Goal: Task Accomplishment & Management: Use online tool/utility

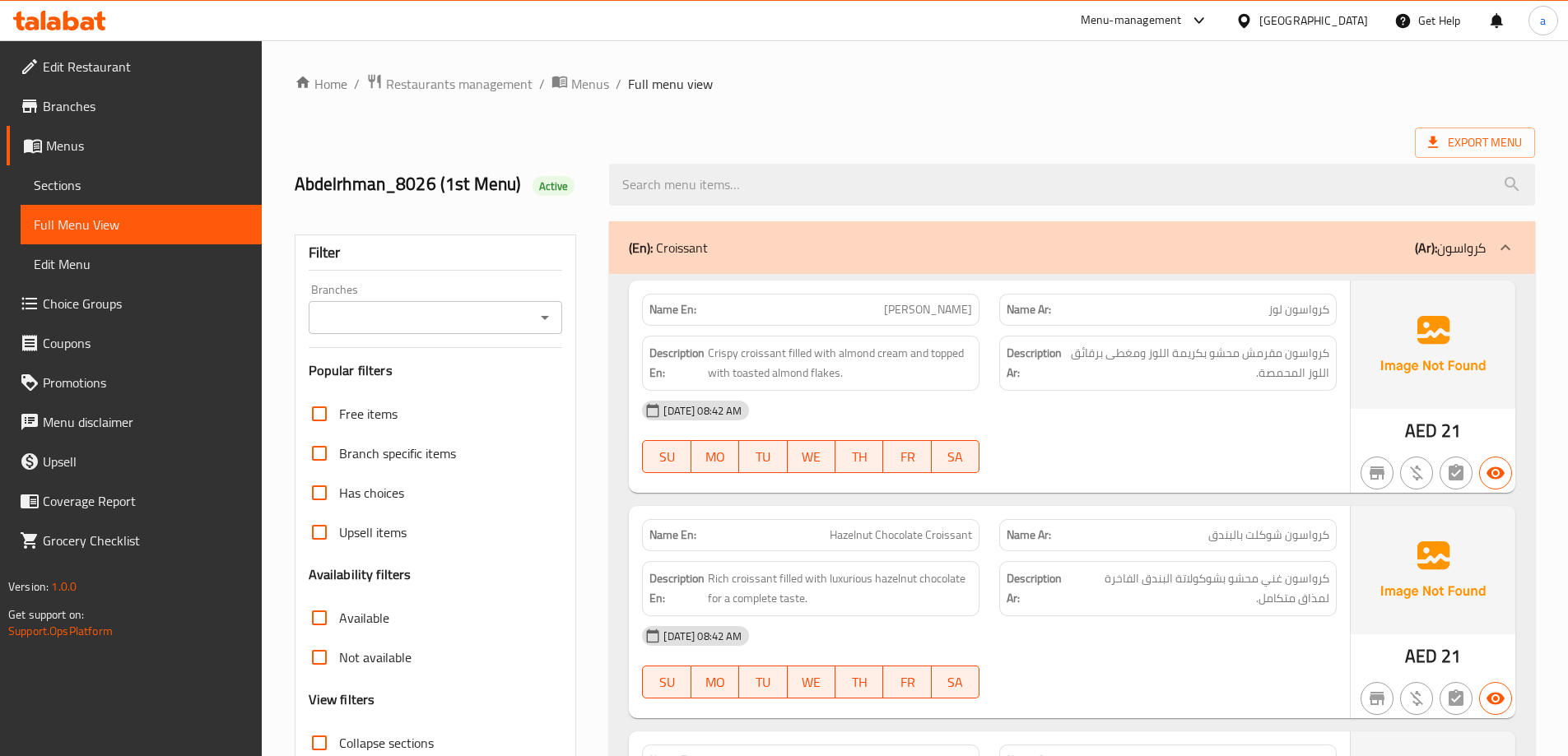
scroll to position [4428, 0]
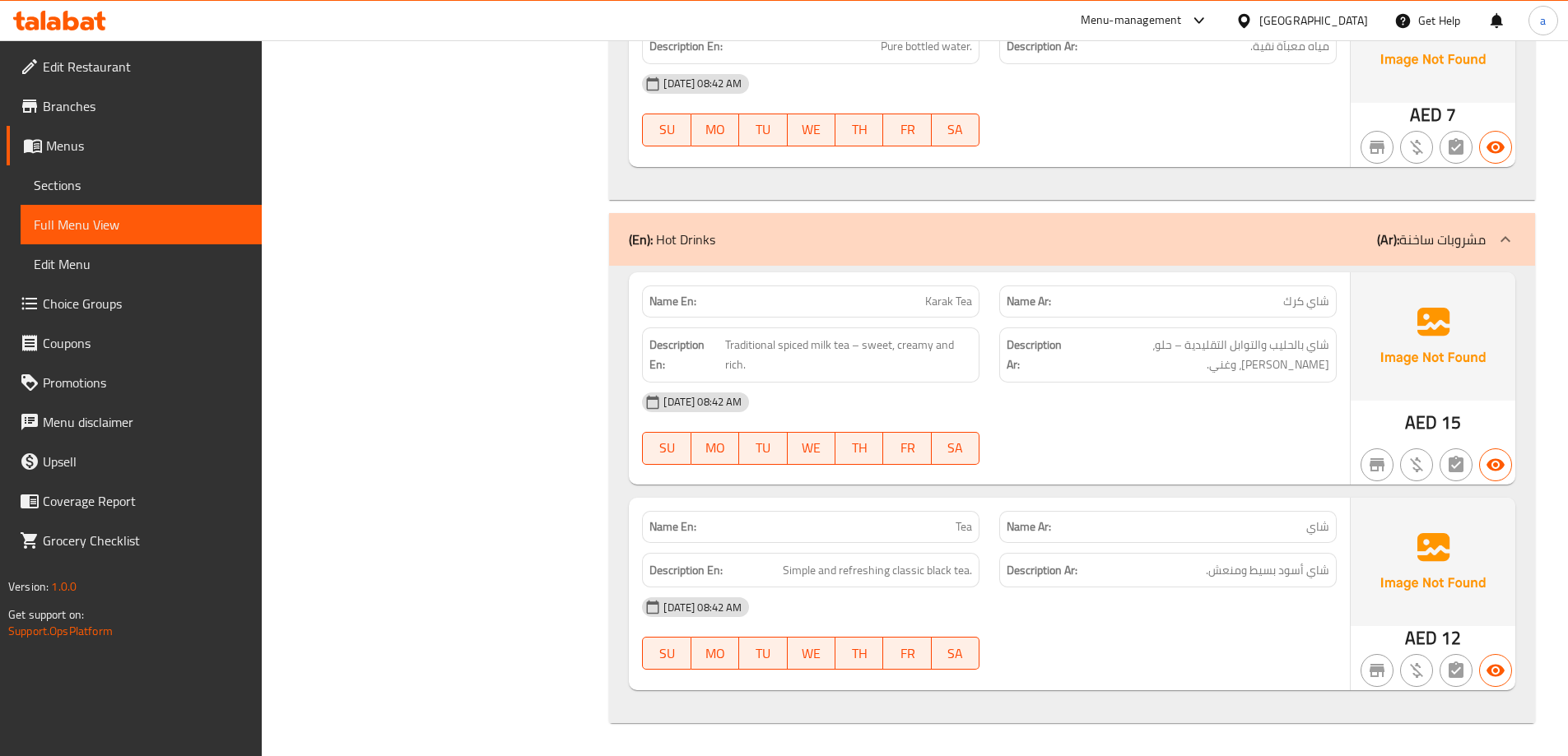
click at [74, 156] on span "Menus" at bounding box center [147, 145] width 202 height 19
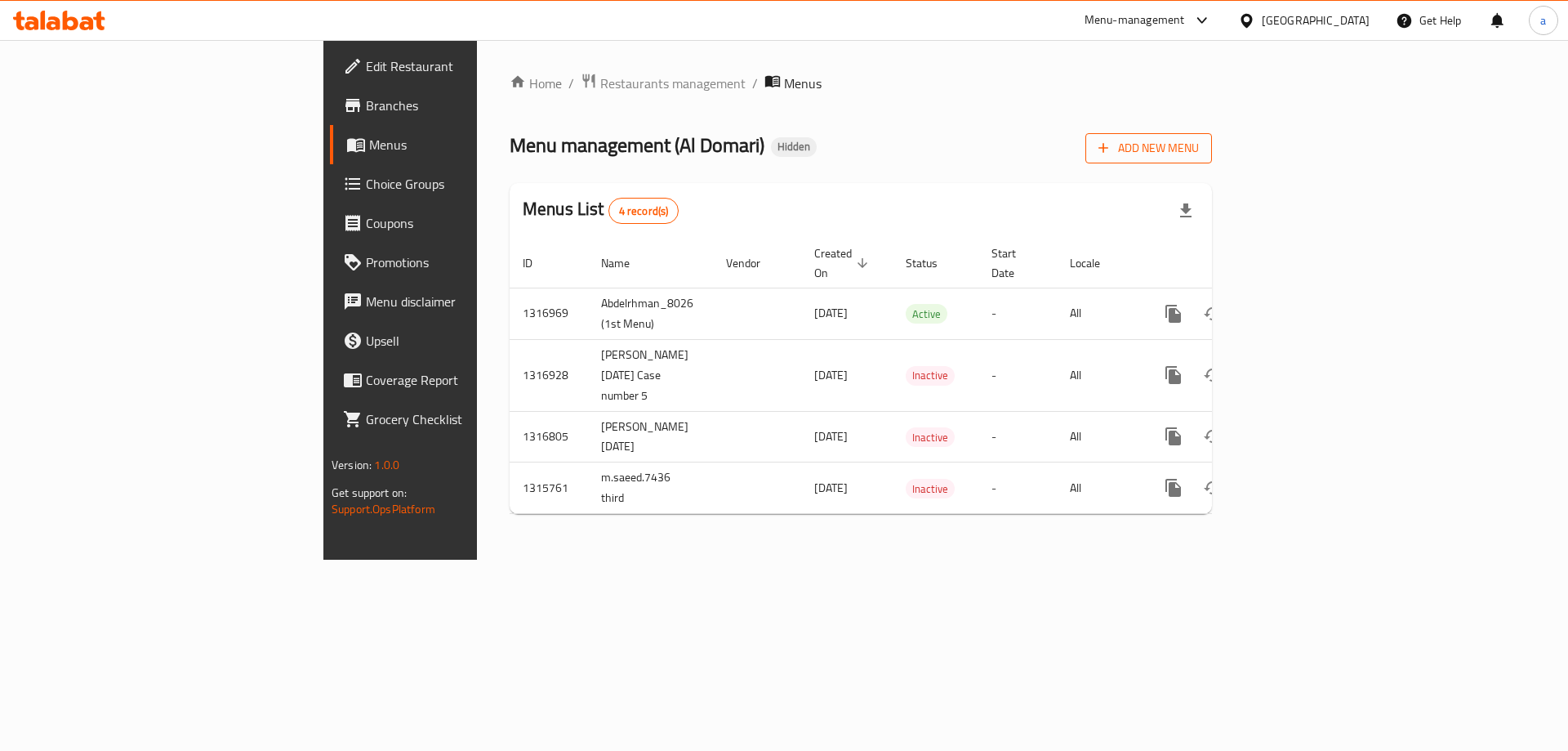
click at [1199, 141] on span "Add New Menu" at bounding box center [1149, 148] width 101 height 20
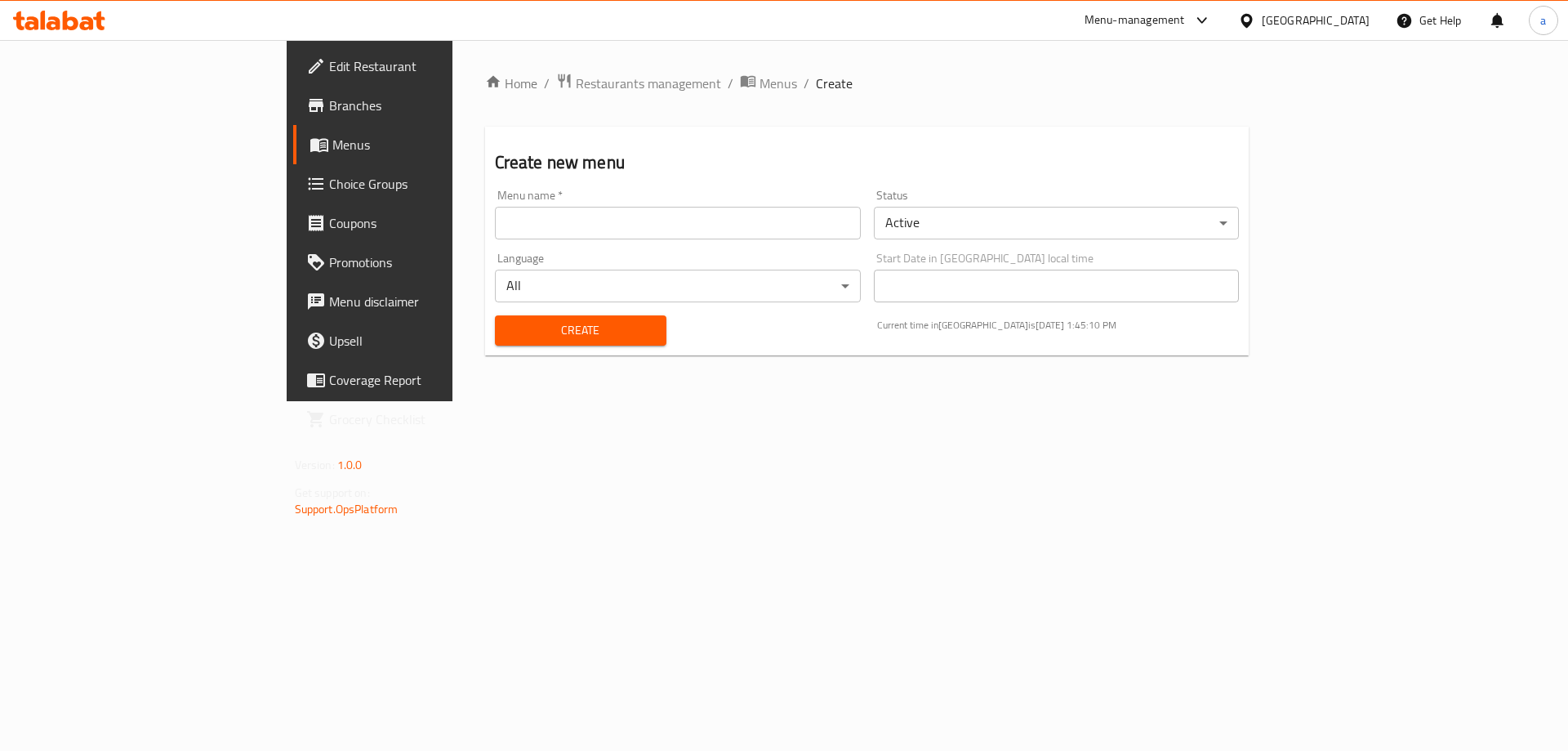
click at [495, 217] on input "text" at bounding box center [678, 223] width 366 height 33
paste input "2nd Menu"
type input "Abdelrhman_8026 (2nd Menu)"
click at [508, 338] on span "Create" at bounding box center [580, 330] width 145 height 20
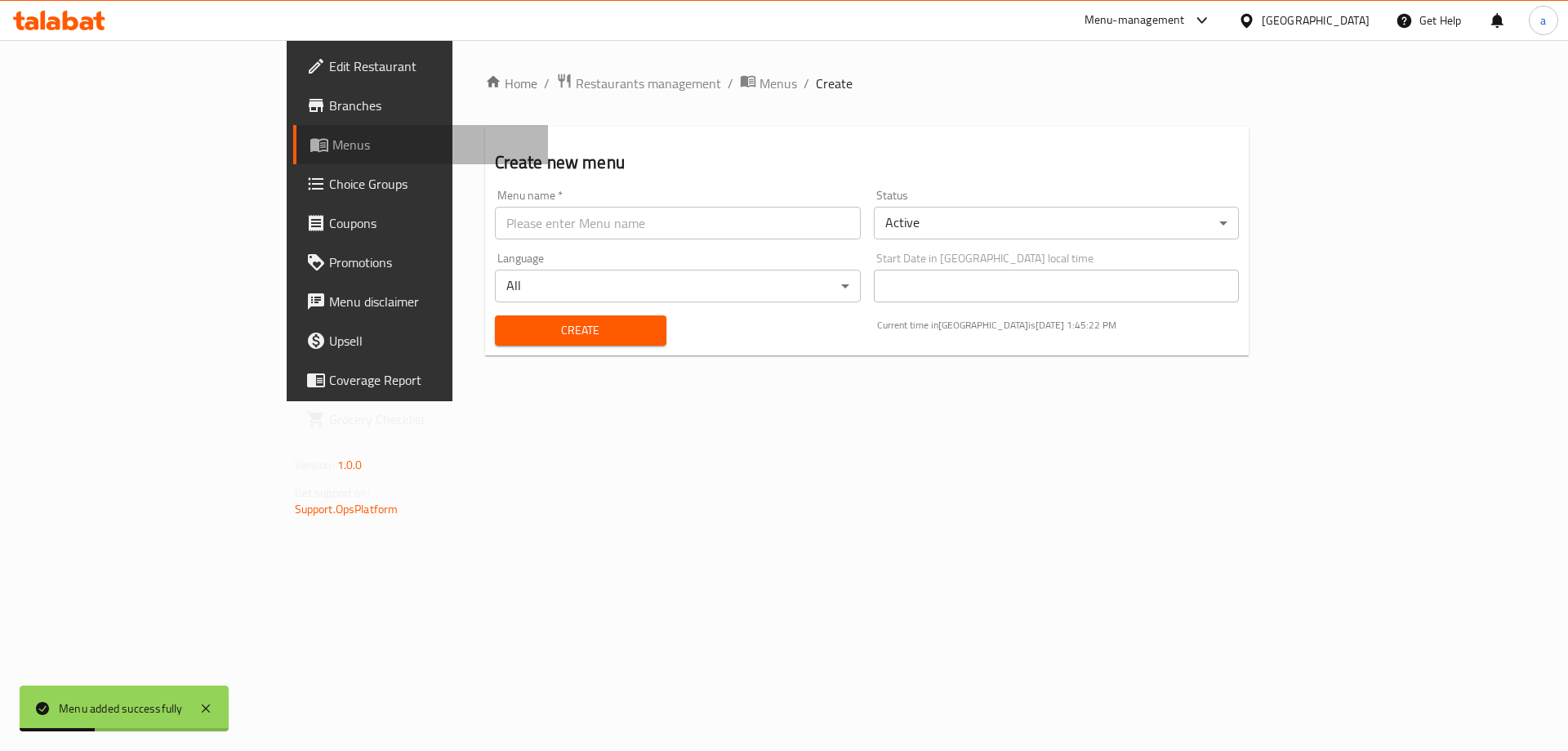
click at [293, 159] on link "Menus" at bounding box center [421, 144] width 256 height 39
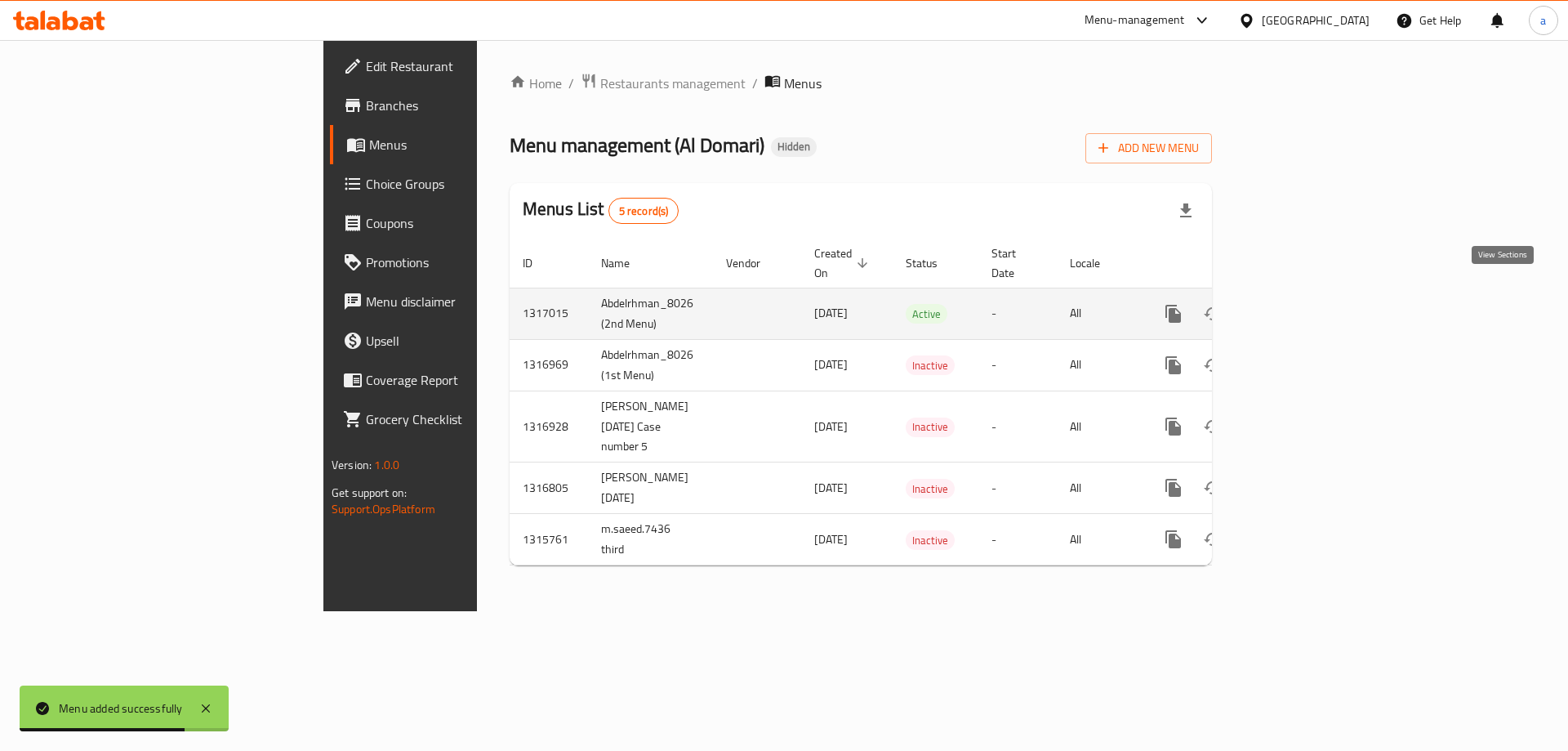
click at [1301, 304] on icon "enhanced table" at bounding box center [1291, 313] width 19 height 19
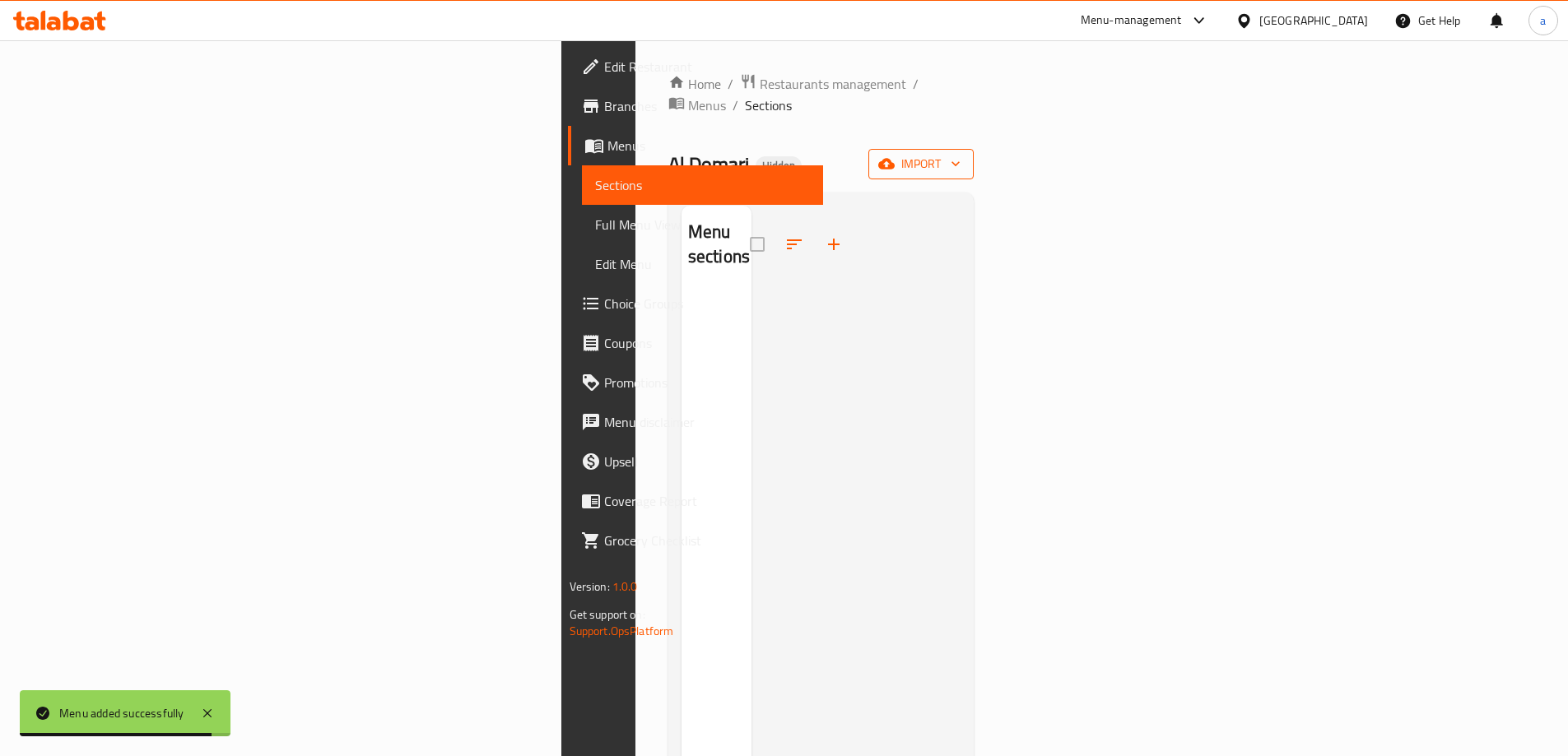
click at [961, 154] on span "import" at bounding box center [921, 164] width 79 height 20
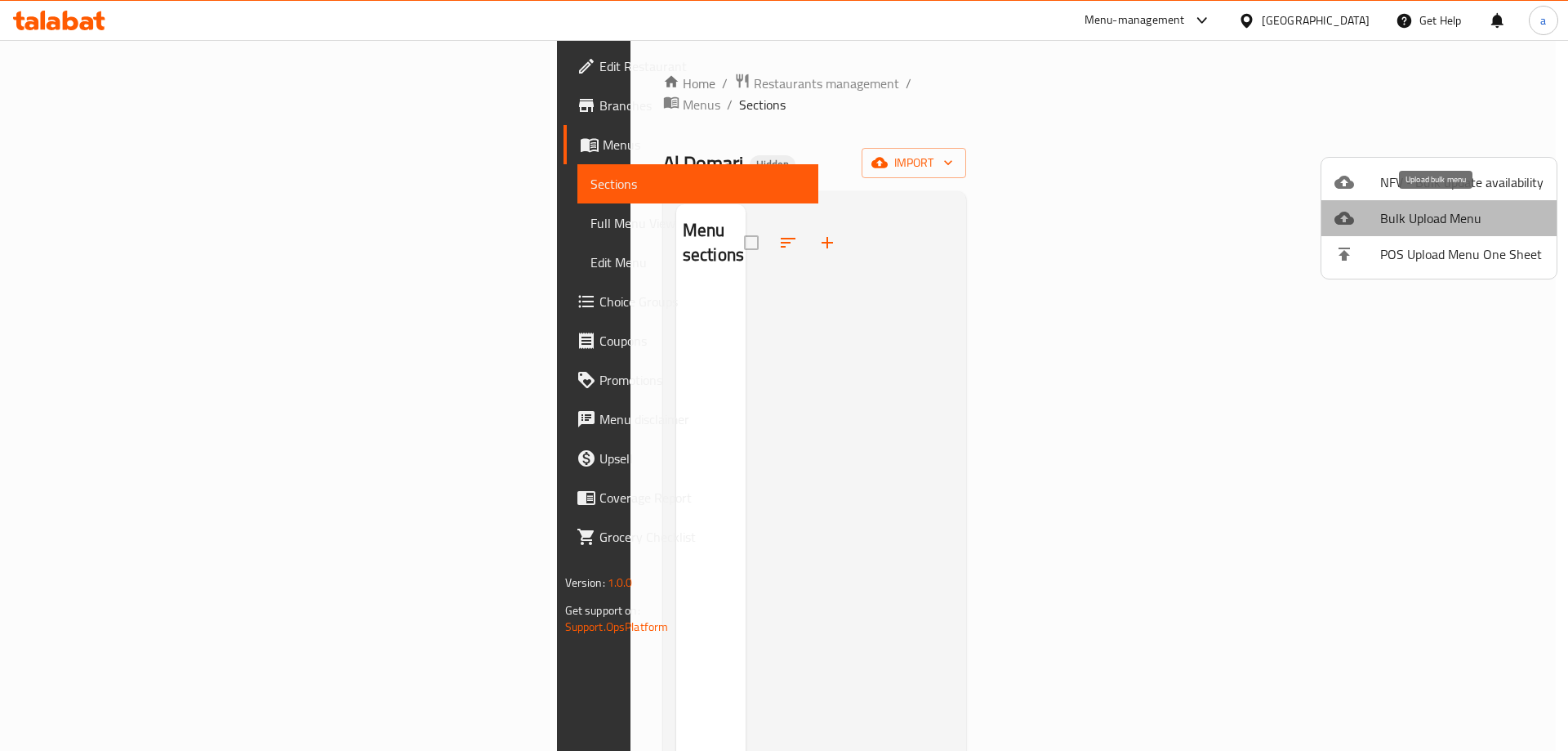
click at [1440, 221] on span "Bulk Upload Menu" at bounding box center [1462, 218] width 163 height 19
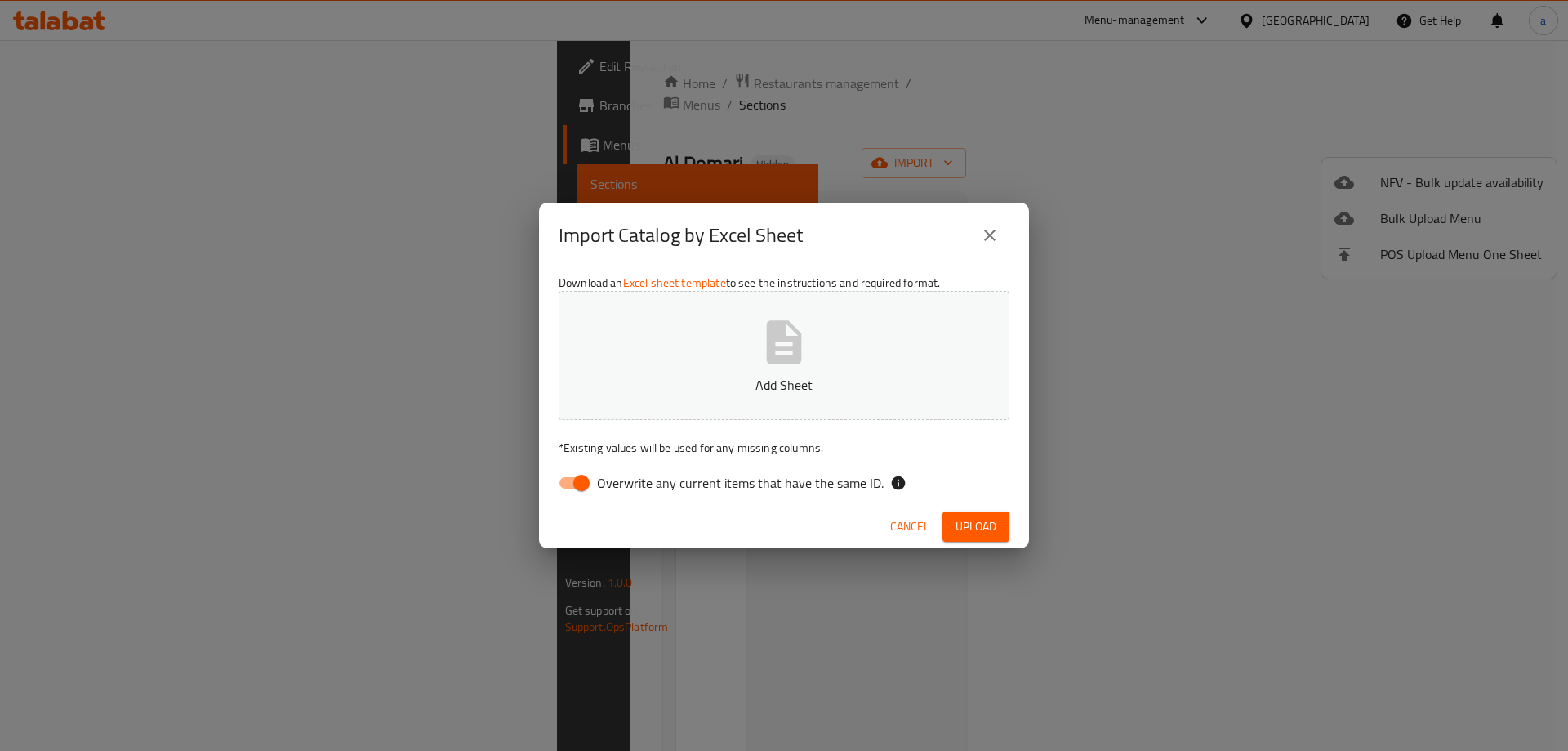
click at [594, 482] on input "Overwrite any current items that have the same ID." at bounding box center [582, 483] width 93 height 31
checkbox input "false"
click at [687, 351] on button "Add Sheet" at bounding box center [784, 355] width 451 height 129
click at [970, 522] on span "Upload" at bounding box center [976, 526] width 40 height 20
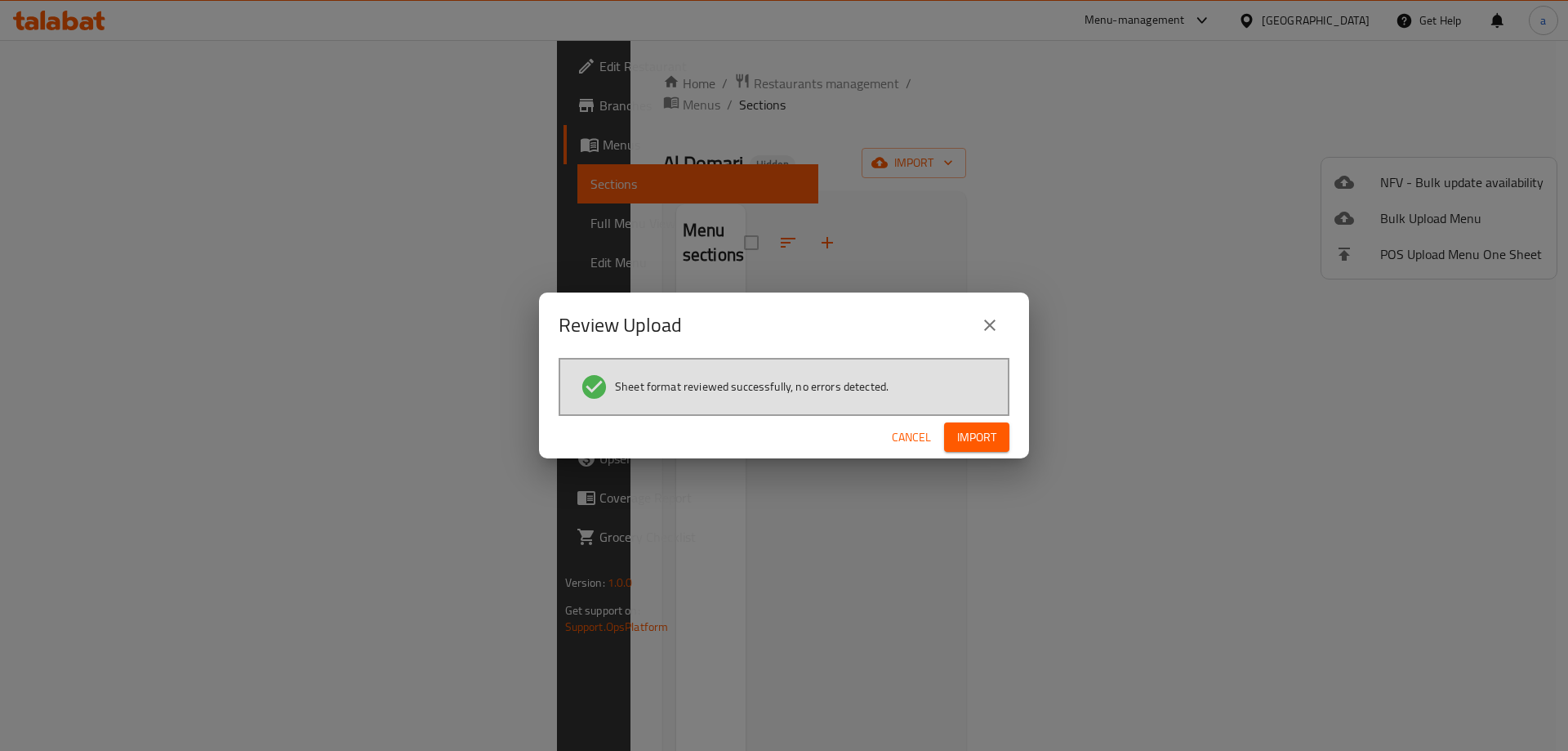
click at [964, 438] on span "Import" at bounding box center [977, 437] width 39 height 20
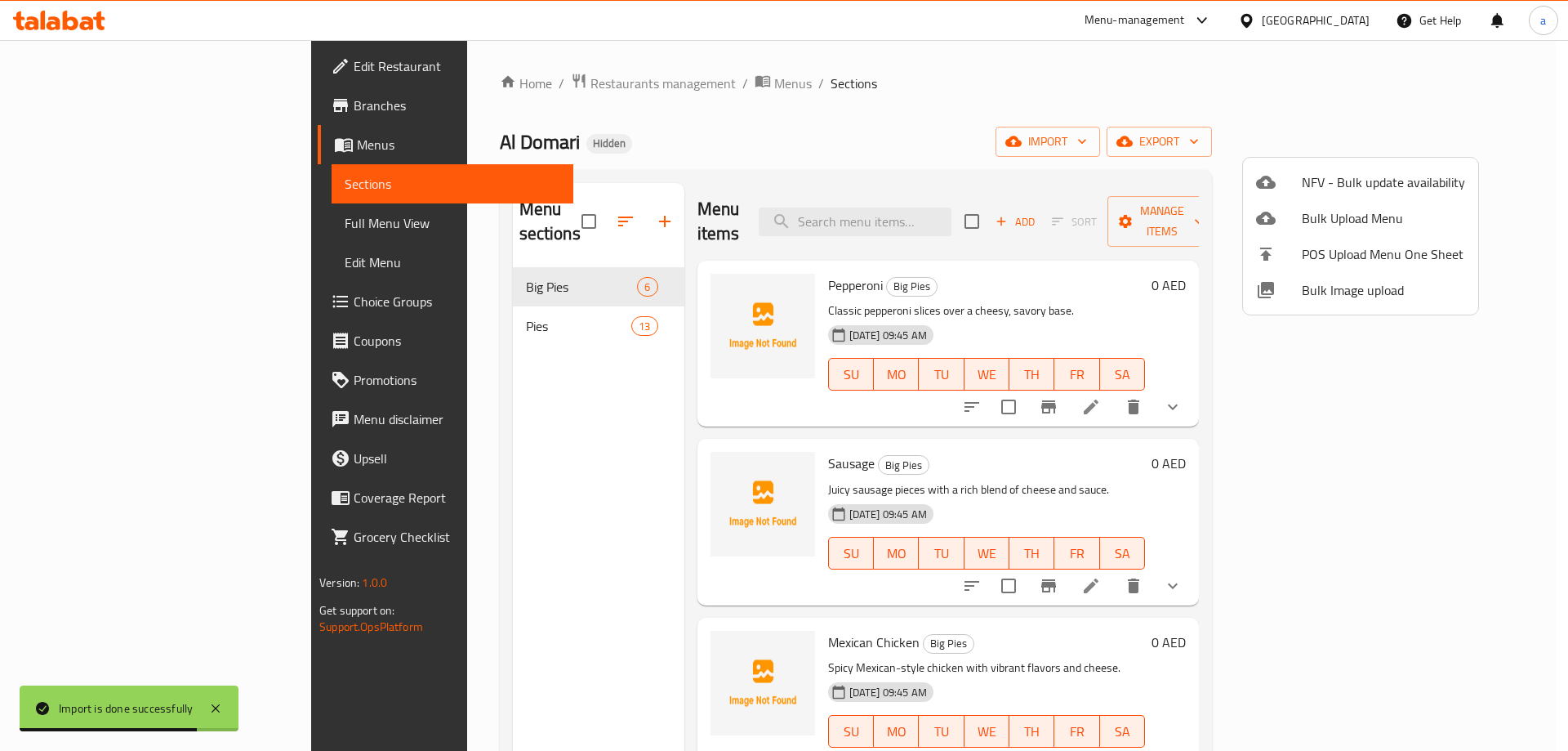
click at [844, 119] on div at bounding box center [784, 375] width 1568 height 751
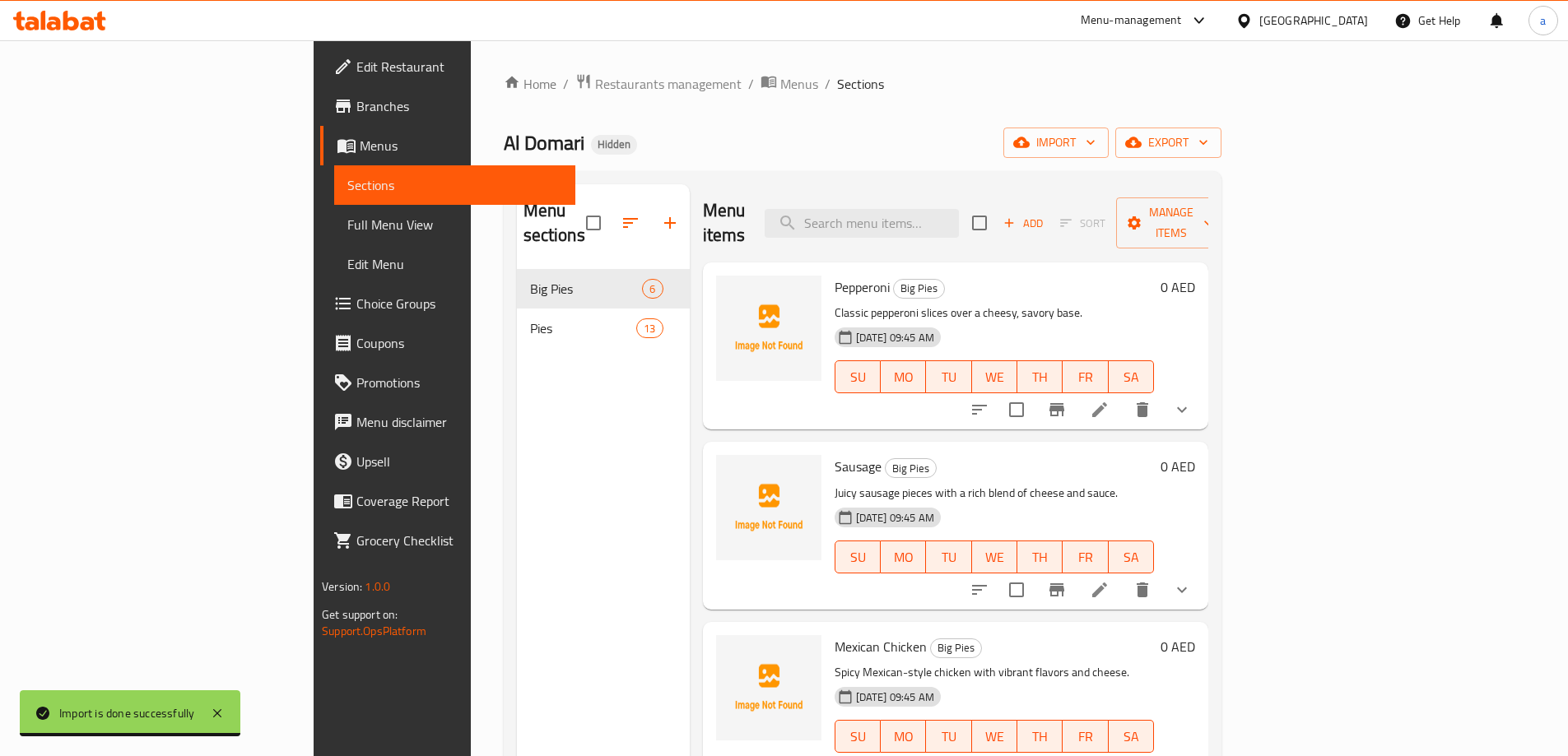
click at [348, 227] on span "Full Menu View" at bounding box center [455, 225] width 215 height 19
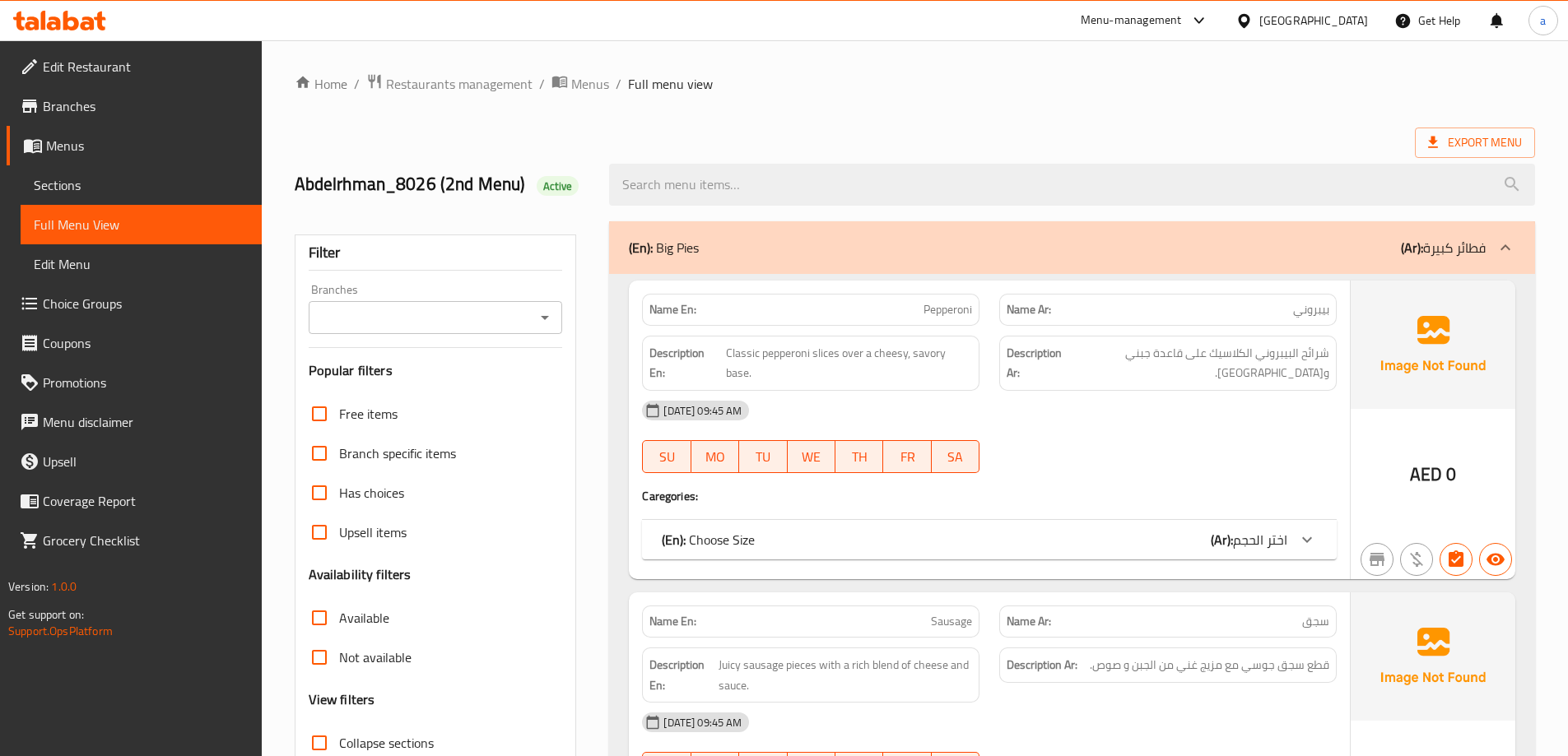
scroll to position [494, 0]
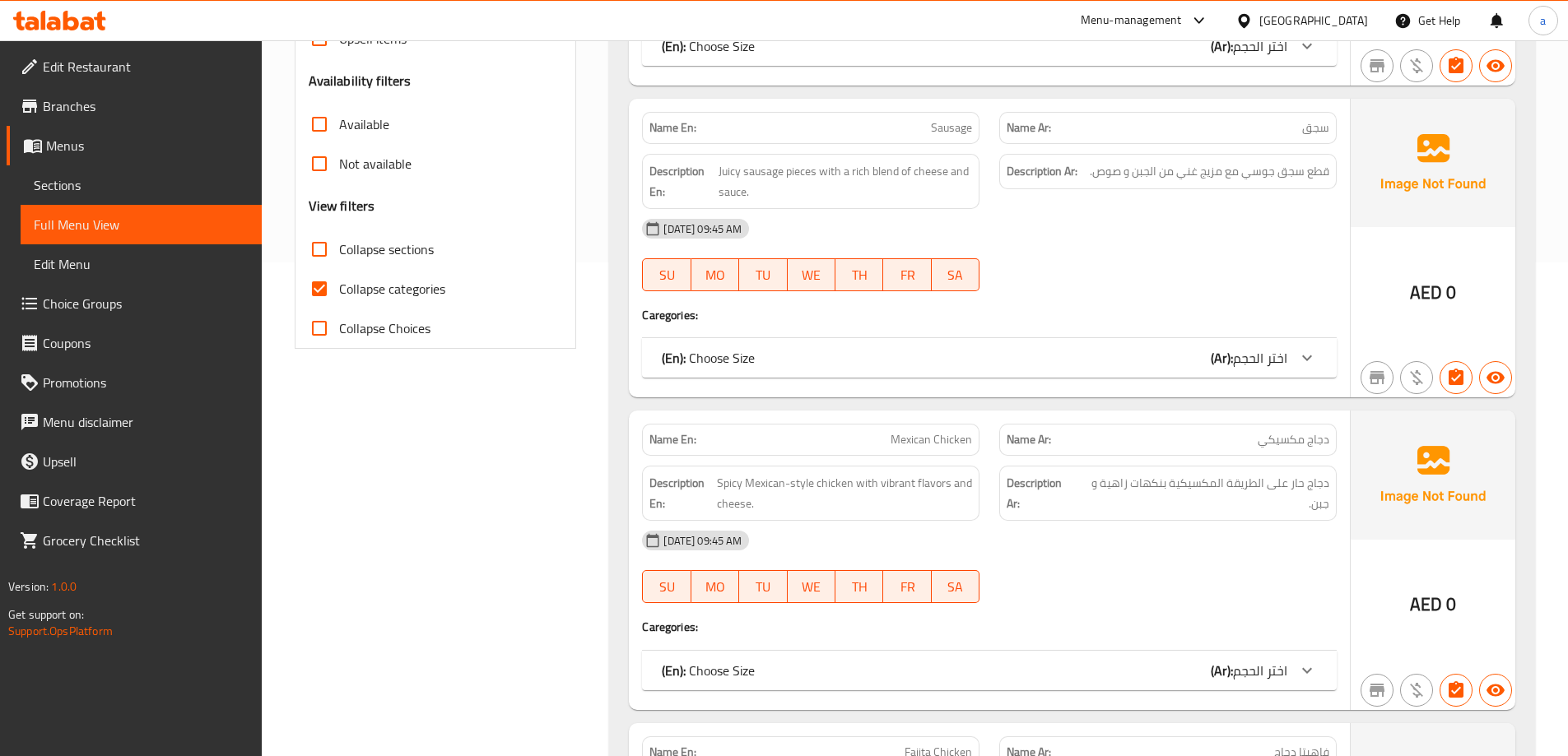
click at [372, 289] on span "Collapse categories" at bounding box center [392, 288] width 107 height 19
click at [339, 289] on input "Collapse categories" at bounding box center [319, 288] width 40 height 40
checkbox input "false"
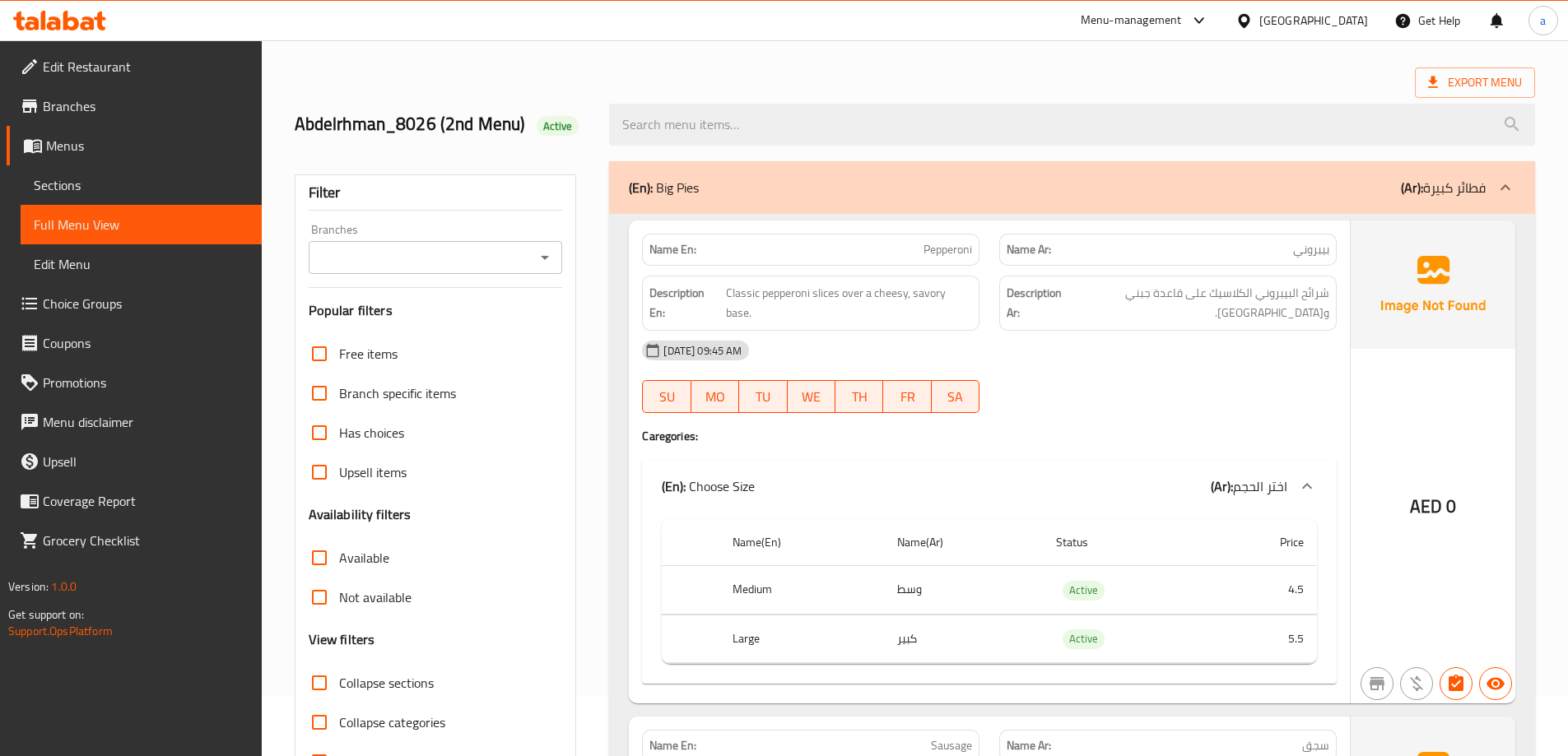
scroll to position [0, 0]
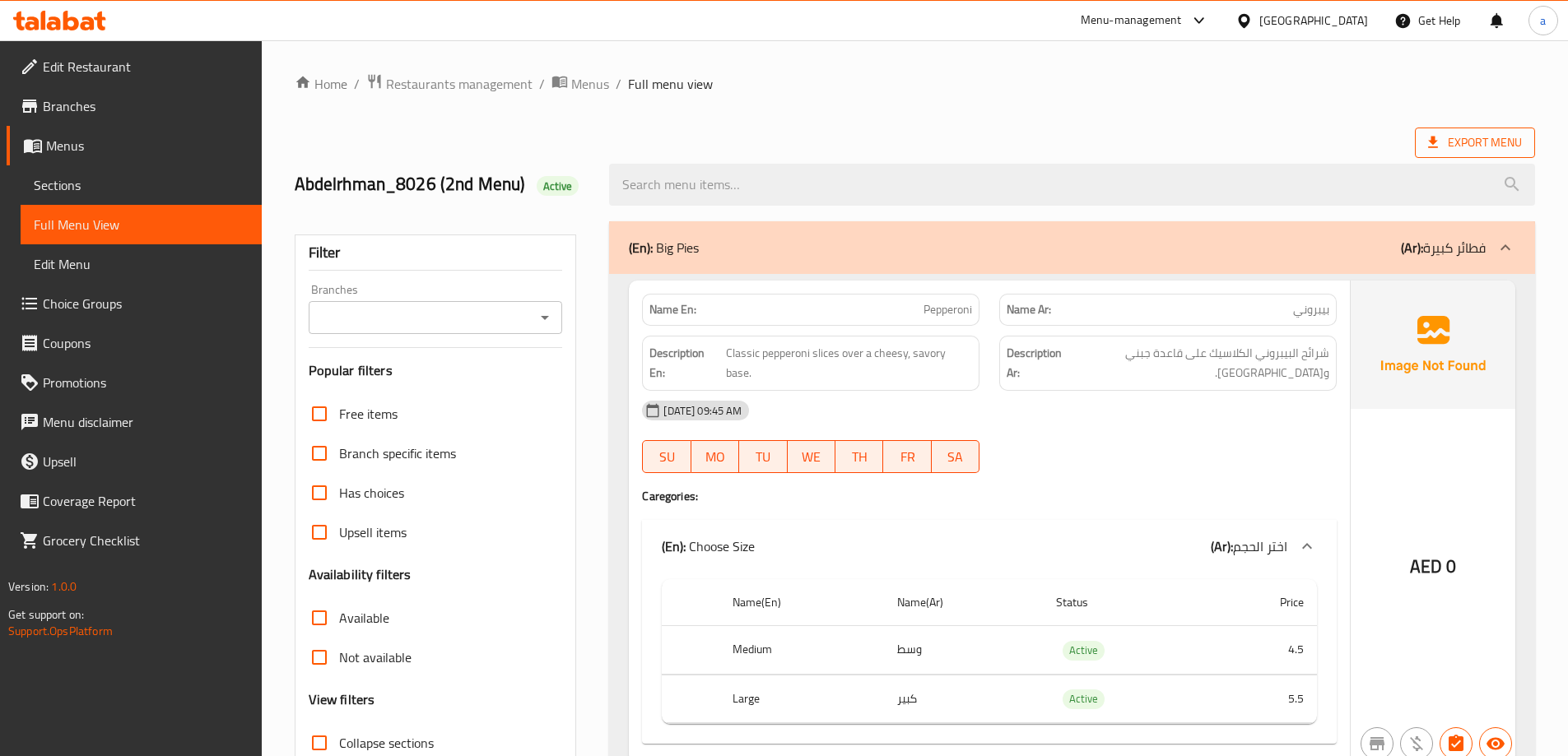
click at [1470, 136] on span "Export Menu" at bounding box center [1474, 142] width 94 height 20
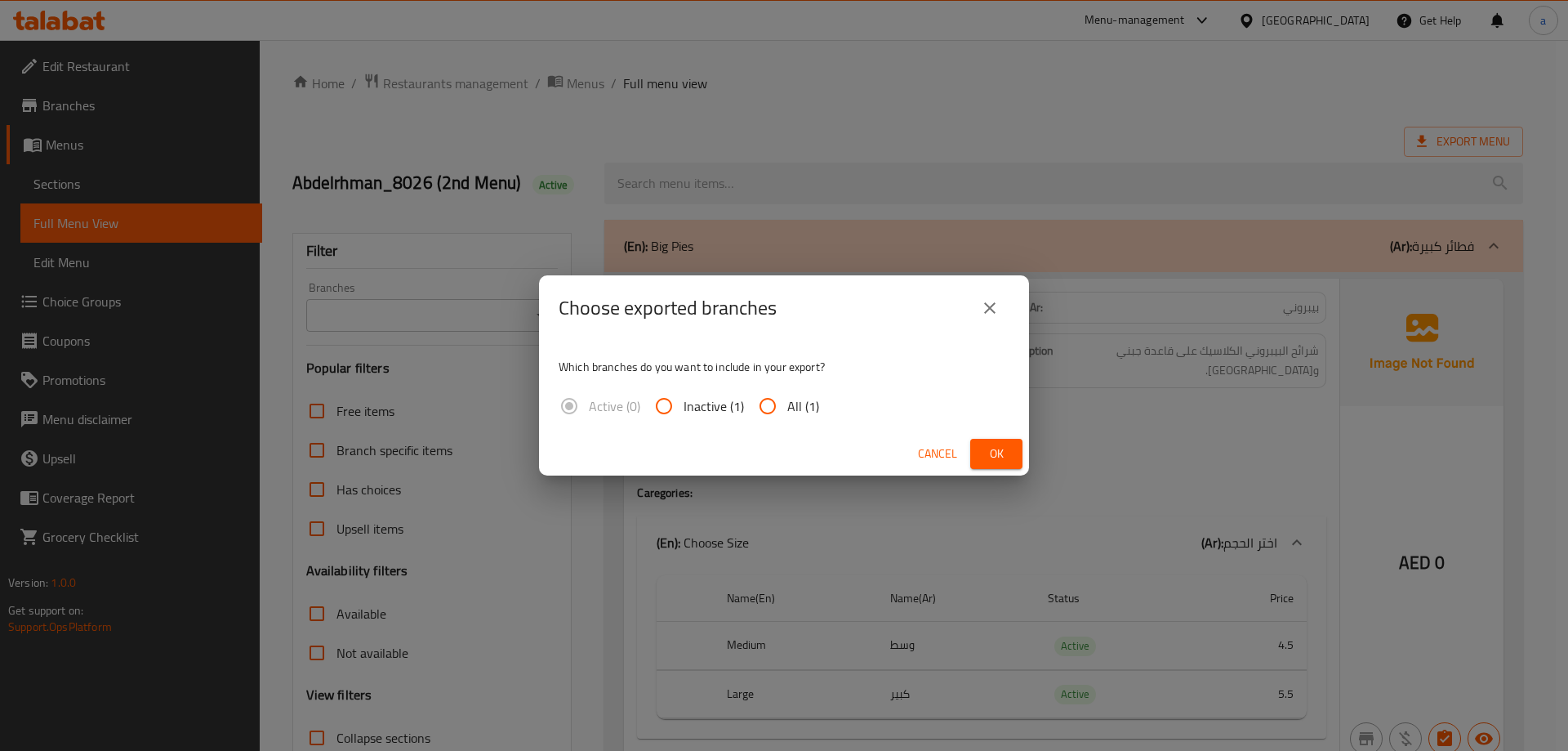
click at [768, 411] on input "All (1)" at bounding box center [767, 406] width 39 height 39
radio input "true"
click at [991, 448] on span "Ok" at bounding box center [996, 453] width 26 height 20
